Goal: Information Seeking & Learning: Understand process/instructions

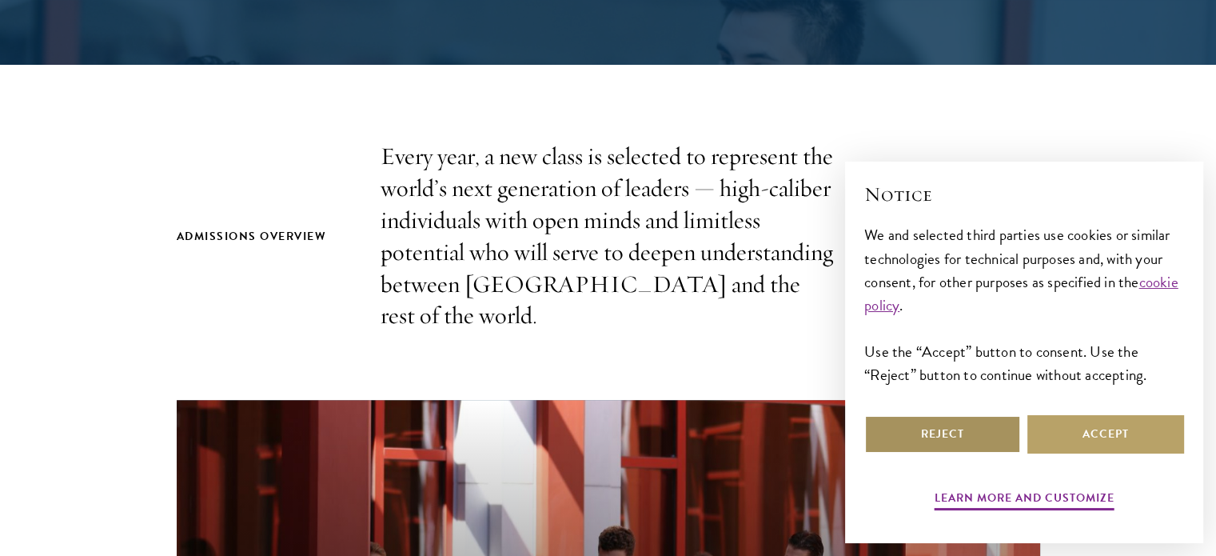
click at [976, 450] on button "Reject" at bounding box center [943, 434] width 157 height 38
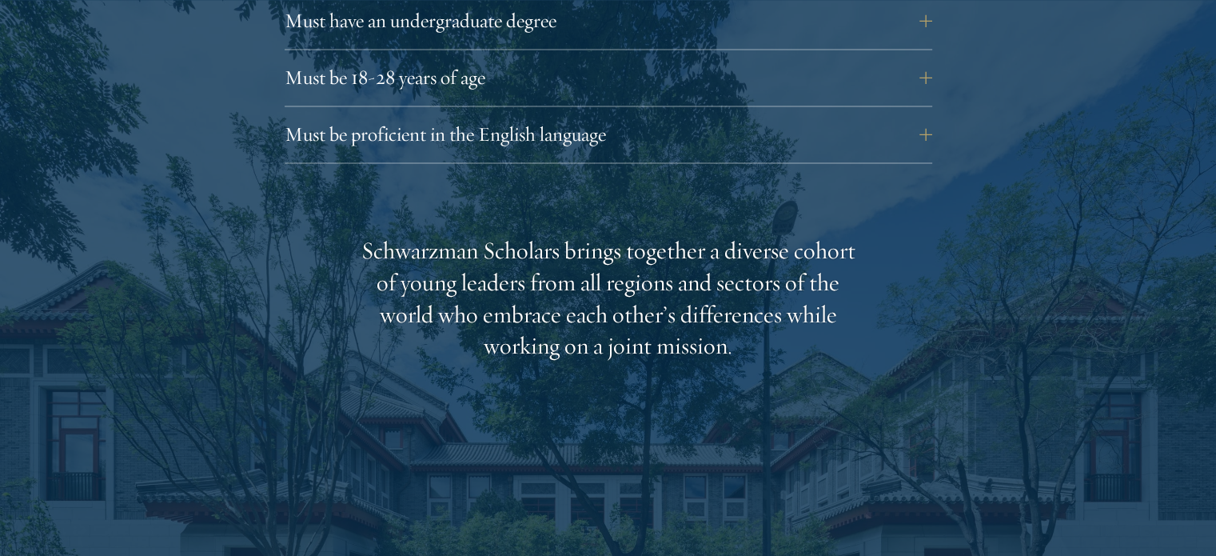
scroll to position [2376, 0]
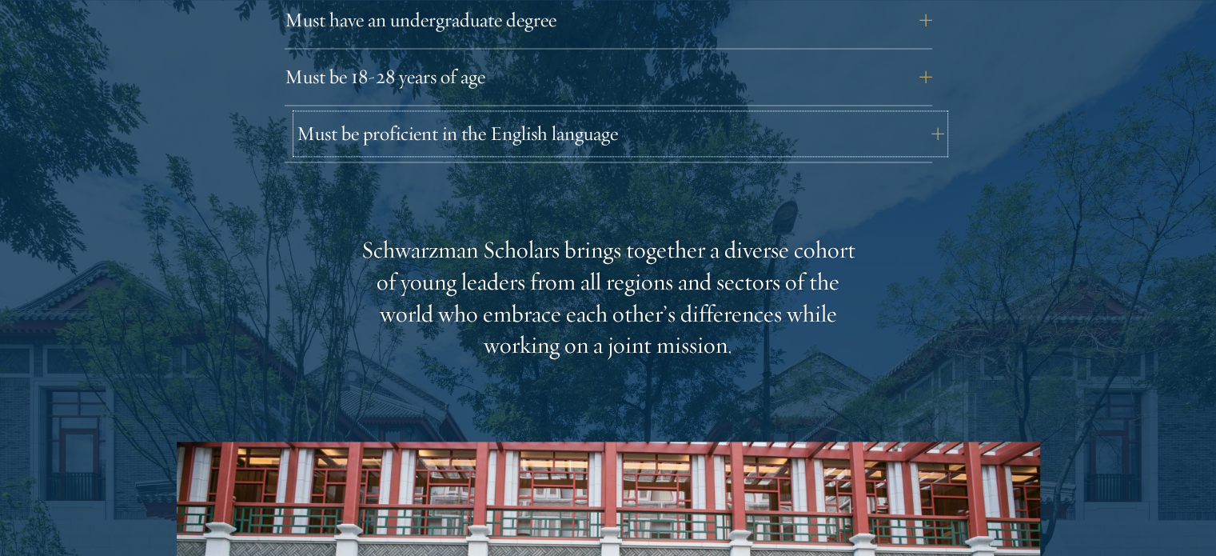
click at [932, 114] on button "Must be proficient in the English language" at bounding box center [621, 133] width 648 height 38
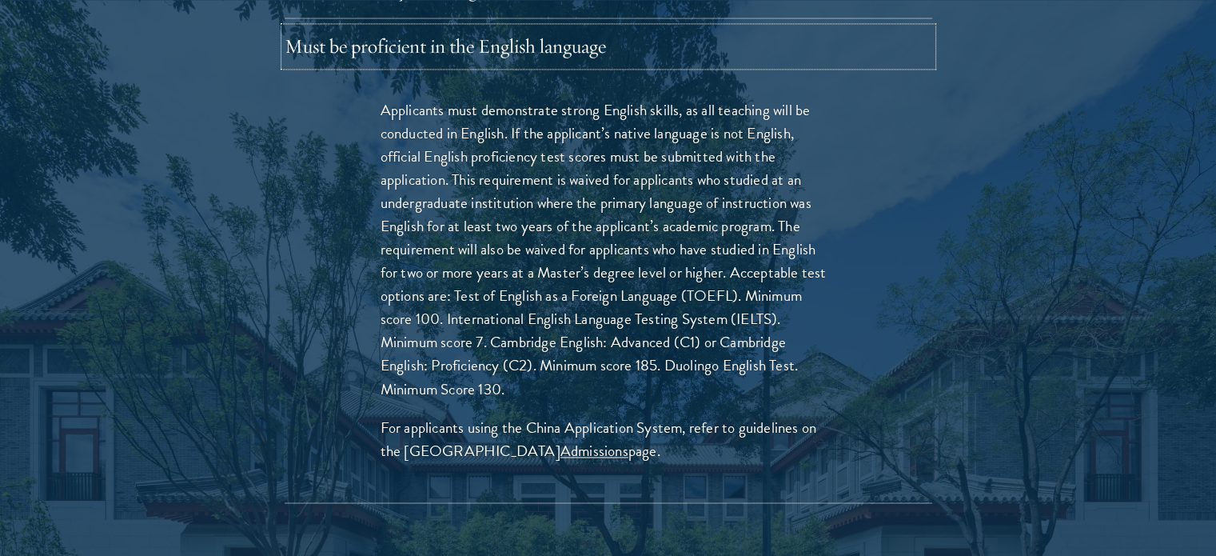
scroll to position [2465, 0]
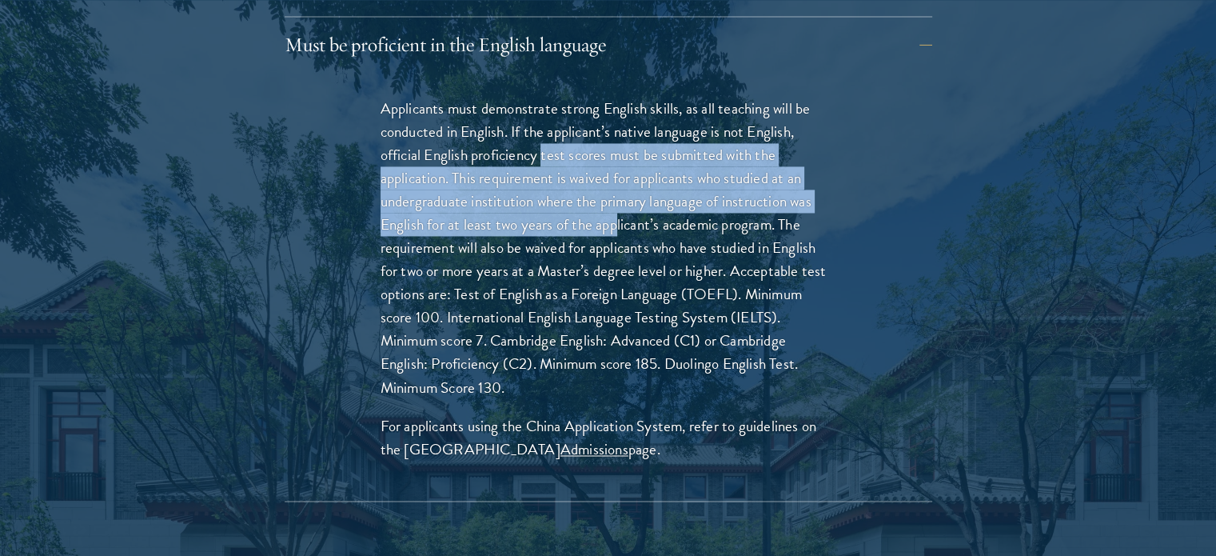
drag, startPoint x: 544, startPoint y: 121, endPoint x: 614, endPoint y: 202, distance: 107.1
click at [614, 202] on p "Applicants must demonstrate strong English skills, as all teaching will be cond…" at bounding box center [609, 248] width 456 height 302
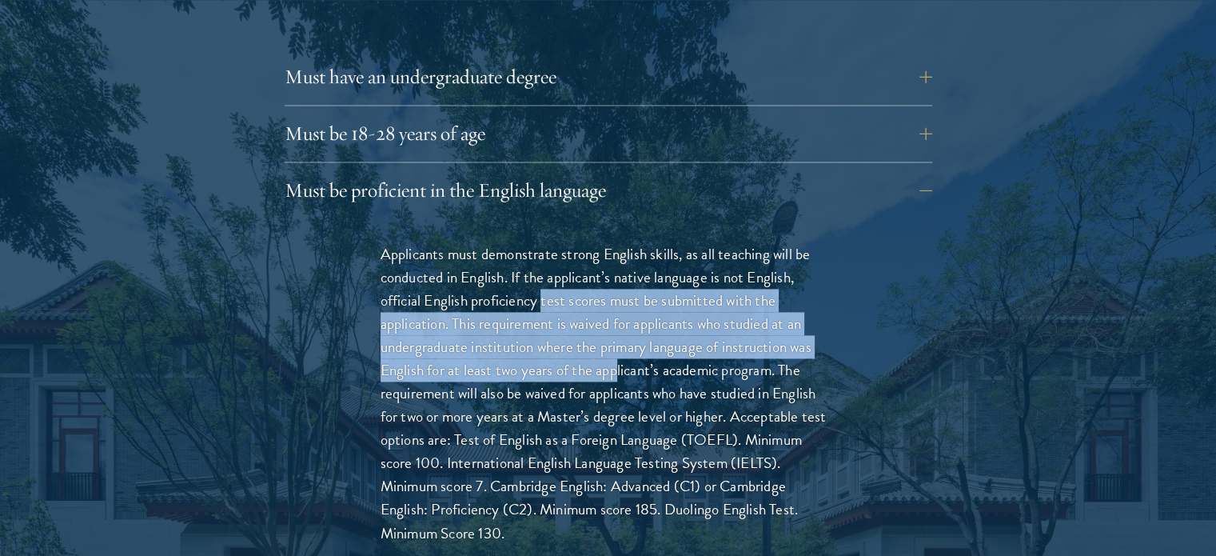
scroll to position [2321, 0]
click at [505, 285] on p "Applicants must demonstrate strong English skills, as all teaching will be cond…" at bounding box center [609, 392] width 456 height 302
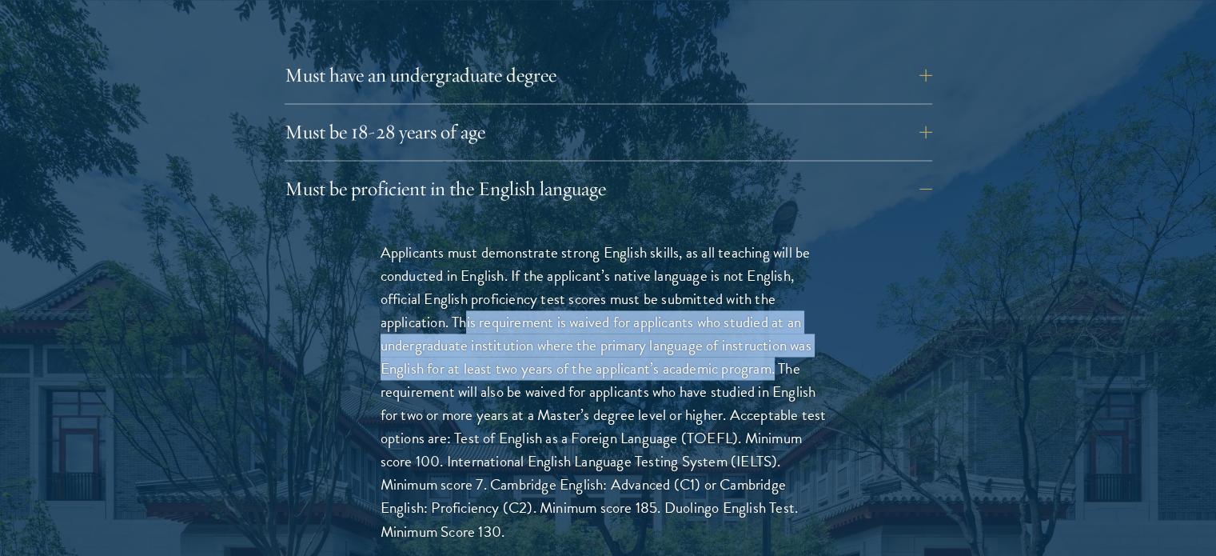
drag, startPoint x: 465, startPoint y: 292, endPoint x: 779, endPoint y: 337, distance: 316.8
click at [779, 337] on p "Applicants must demonstrate strong English skills, as all teaching will be cond…" at bounding box center [609, 392] width 456 height 302
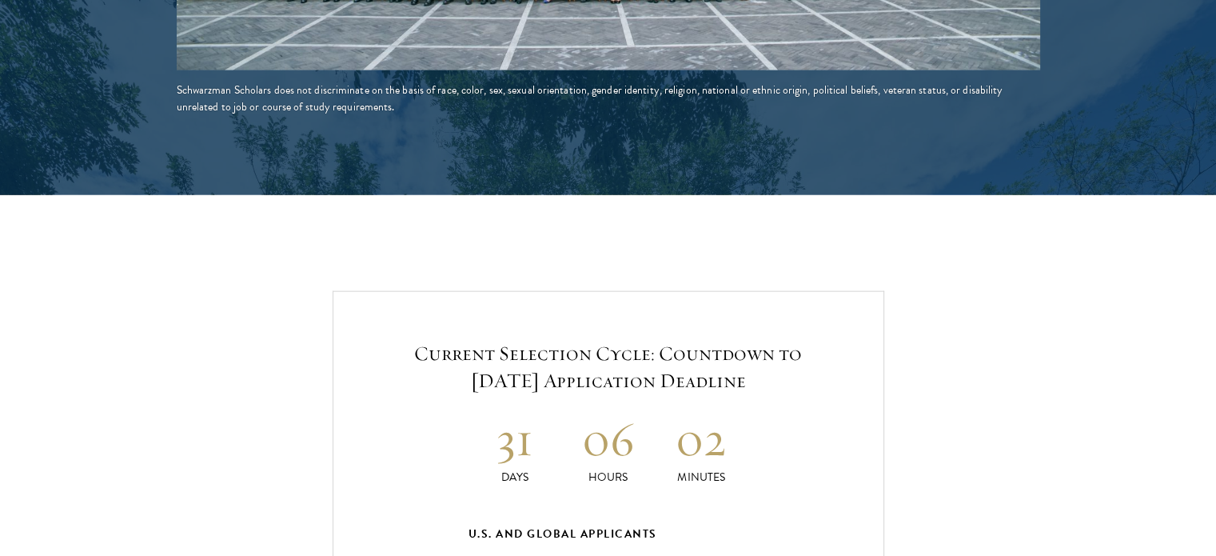
scroll to position [3608, 0]
